Goal: Find specific page/section: Find specific page/section

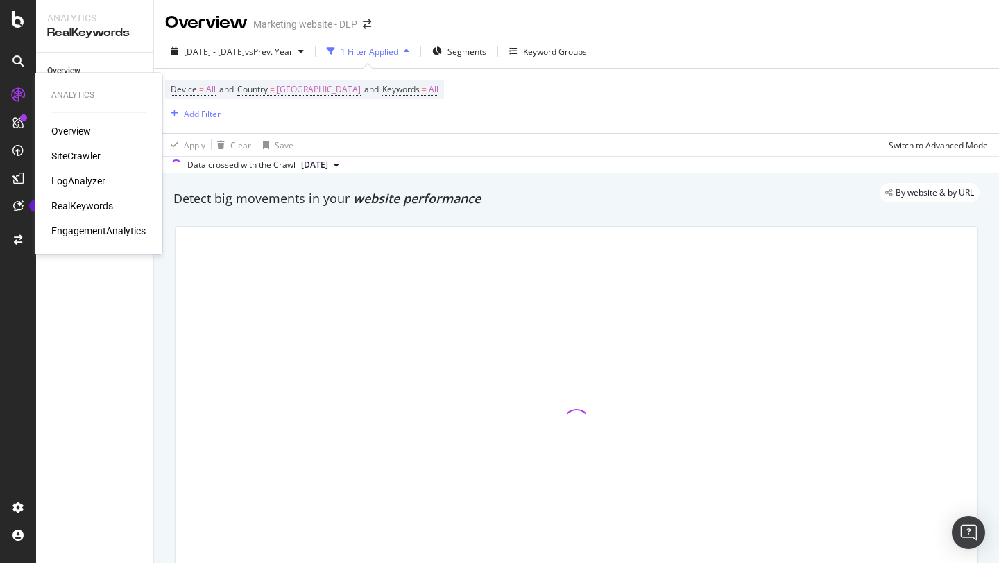
click at [86, 196] on div "Overview SiteCrawler LogAnalyzer RealKeywords EngagementAnalytics" at bounding box center [98, 181] width 94 height 114
click at [90, 208] on div "RealKeywords" at bounding box center [82, 206] width 62 height 14
